Goal: Task Accomplishment & Management: Manage account settings

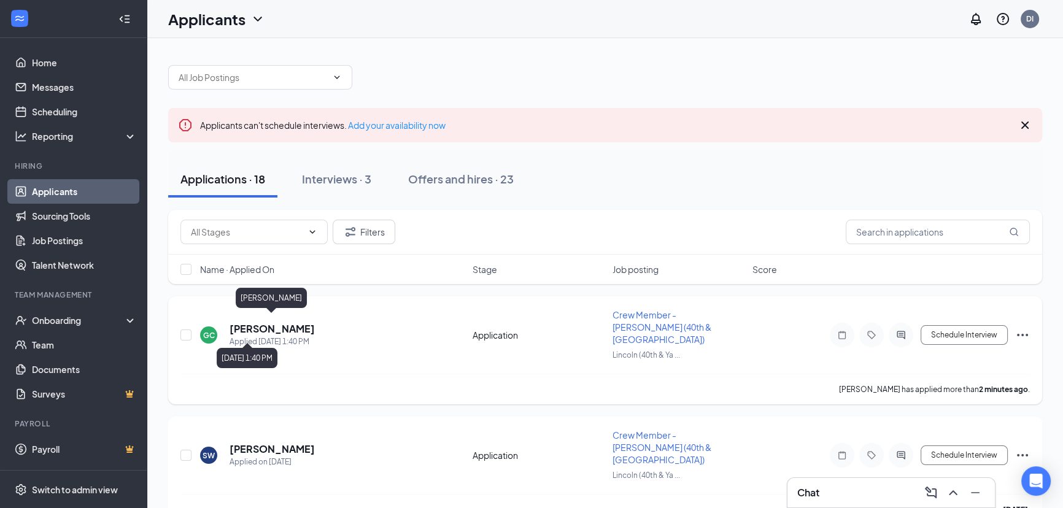
drag, startPoint x: 233, startPoint y: 330, endPoint x: 243, endPoint y: 321, distance: 13.0
click at [234, 336] on div "Applied [DATE] 1:40 PM" at bounding box center [271, 342] width 85 height 12
click at [247, 322] on h5 "[PERSON_NAME]" at bounding box center [271, 328] width 85 height 13
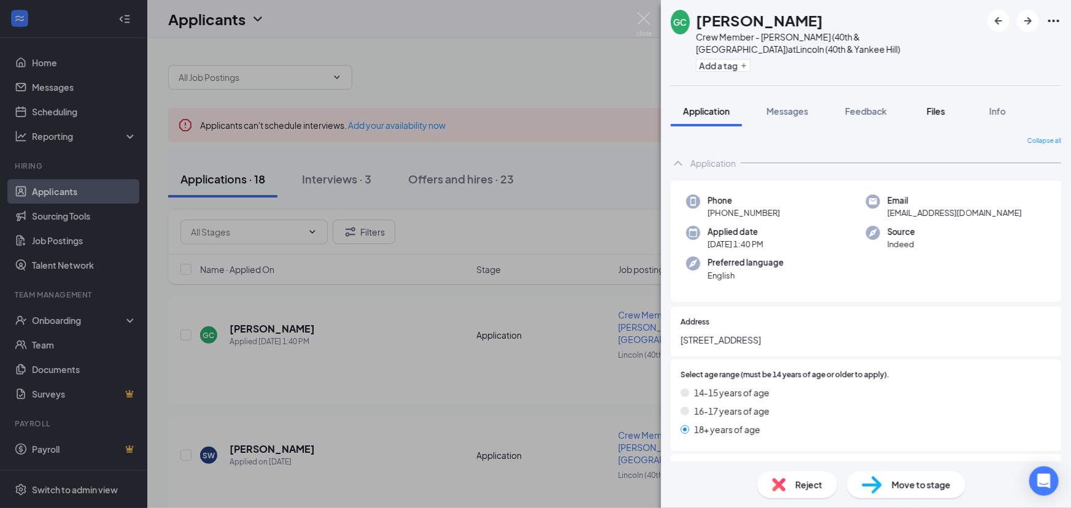
click at [923, 109] on button "Files" at bounding box center [935, 111] width 49 height 31
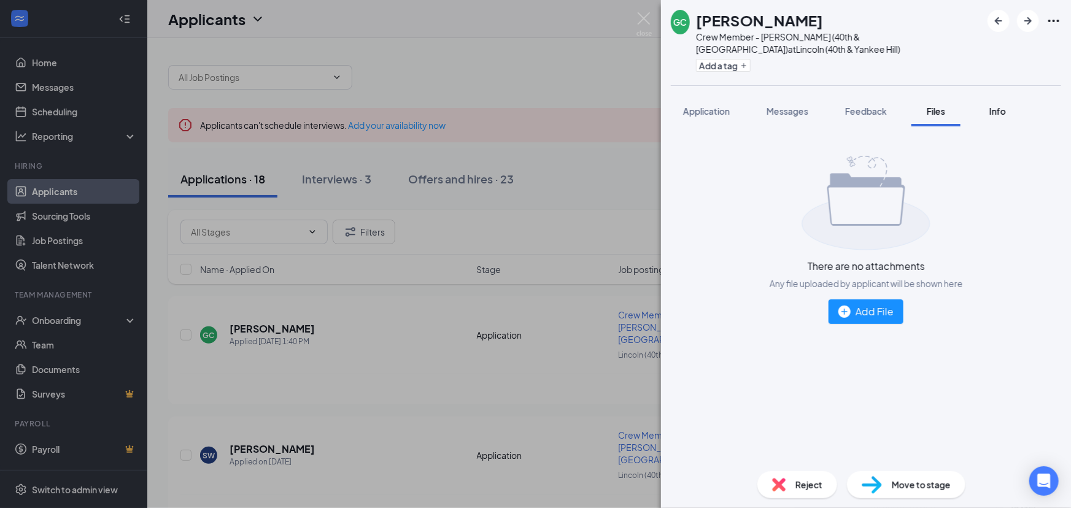
click at [990, 116] on div "Info" at bounding box center [997, 111] width 25 height 12
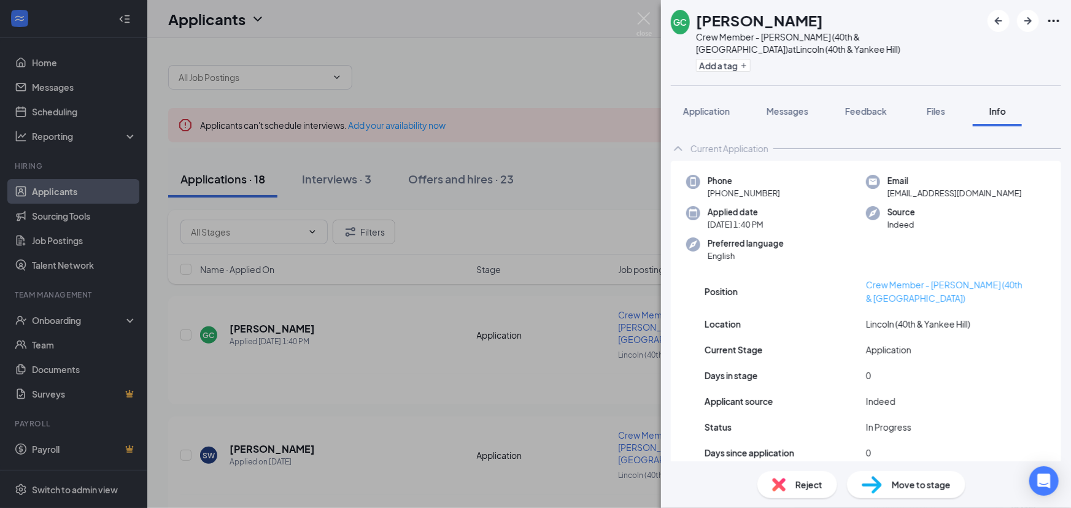
scroll to position [25, 0]
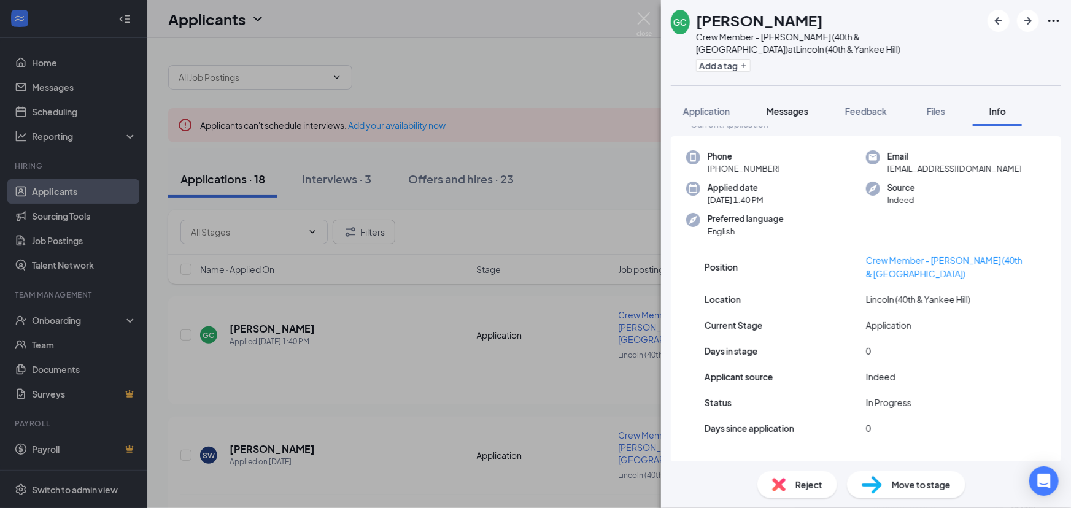
click at [801, 110] on span "Messages" at bounding box center [787, 111] width 42 height 11
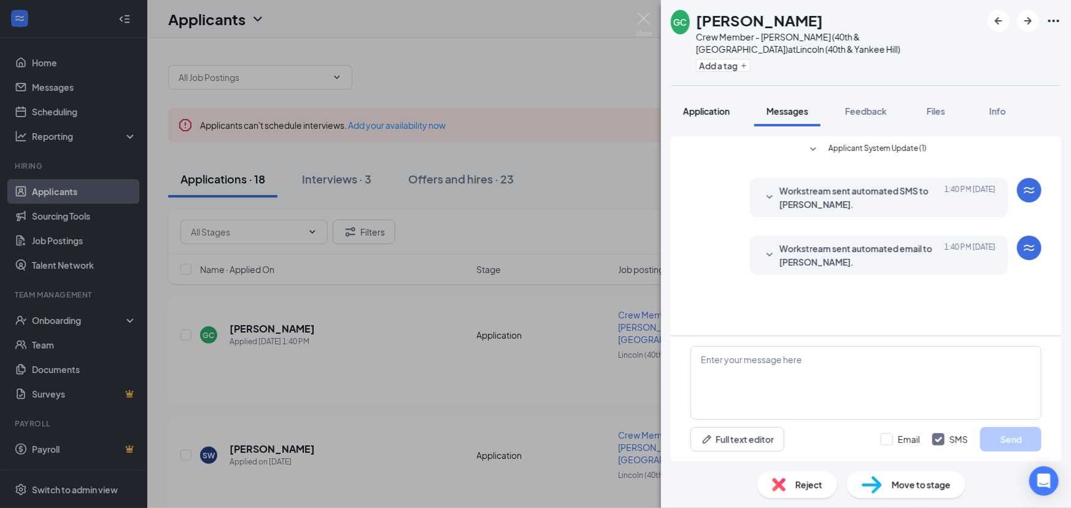
click at [731, 118] on button "Application" at bounding box center [706, 111] width 71 height 31
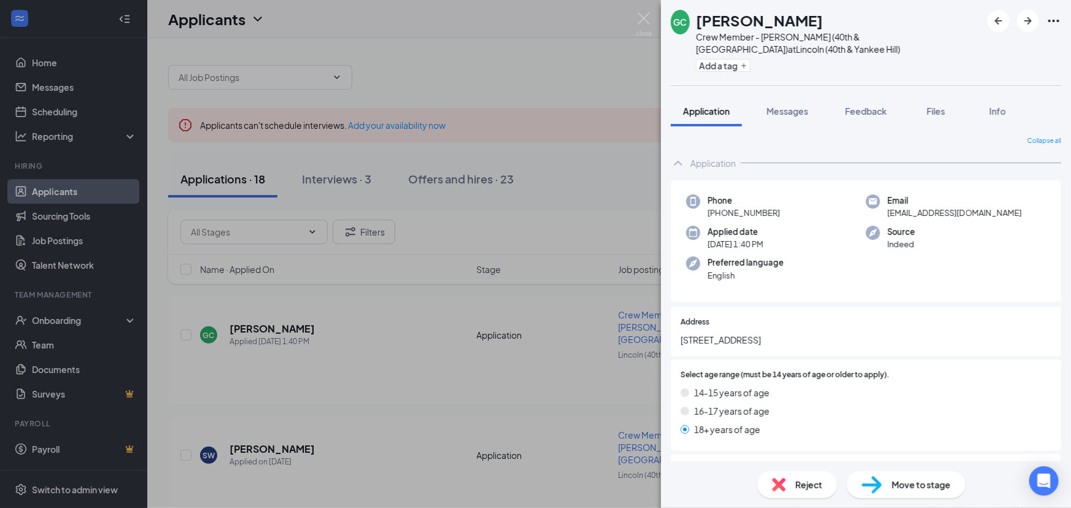
drag, startPoint x: 161, startPoint y: 170, endPoint x: 188, endPoint y: 6, distance: 166.1
click at [161, 170] on div "GC [PERSON_NAME] Crew Member - Lincoln (40th & [GEOGRAPHIC_DATA]) at [GEOGRAPHI…" at bounding box center [535, 254] width 1071 height 508
